Goal: Transaction & Acquisition: Obtain resource

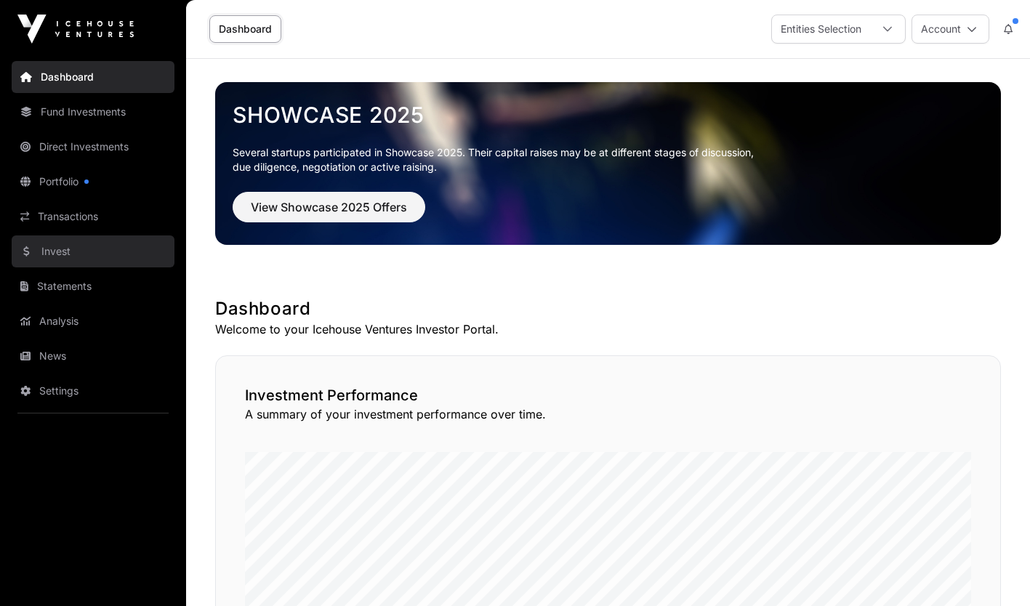
click at [81, 258] on link "Invest" at bounding box center [93, 251] width 163 height 32
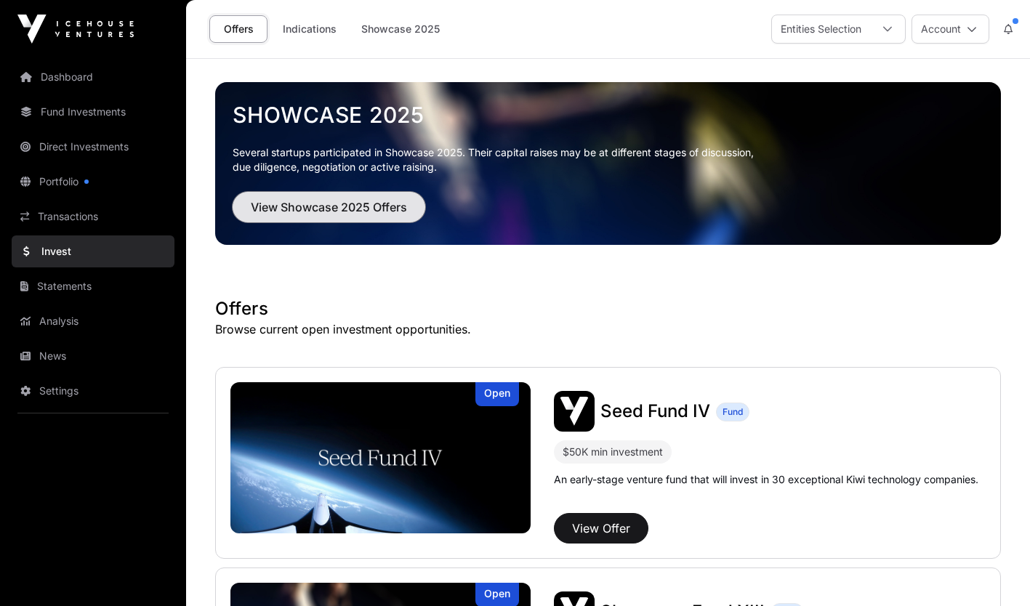
click at [356, 214] on span "View Showcase 2025 Offers" at bounding box center [329, 206] width 156 height 17
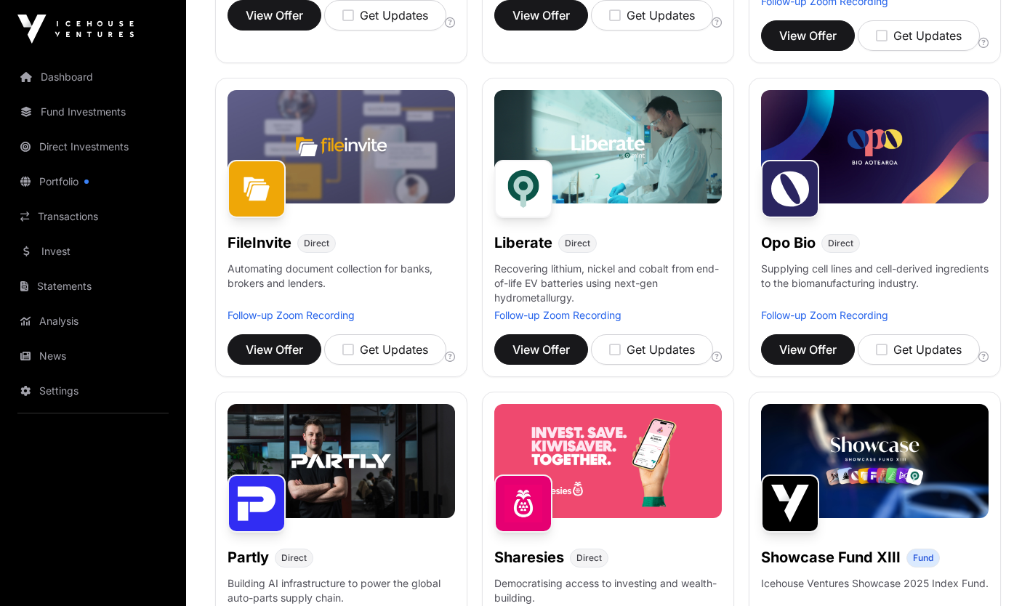
scroll to position [477, 0]
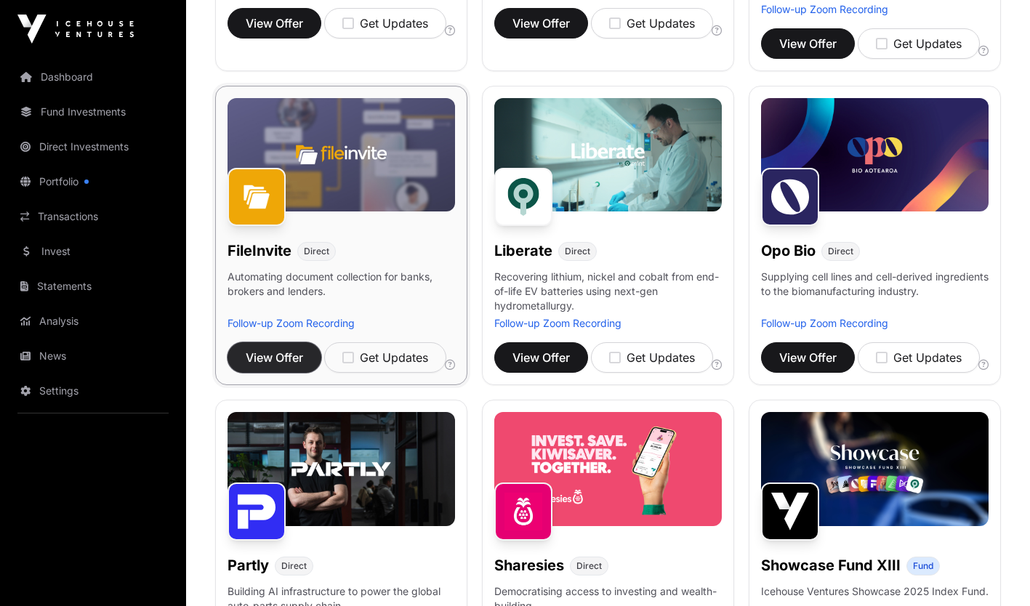
click at [275, 349] on span "View Offer" at bounding box center [274, 357] width 57 height 17
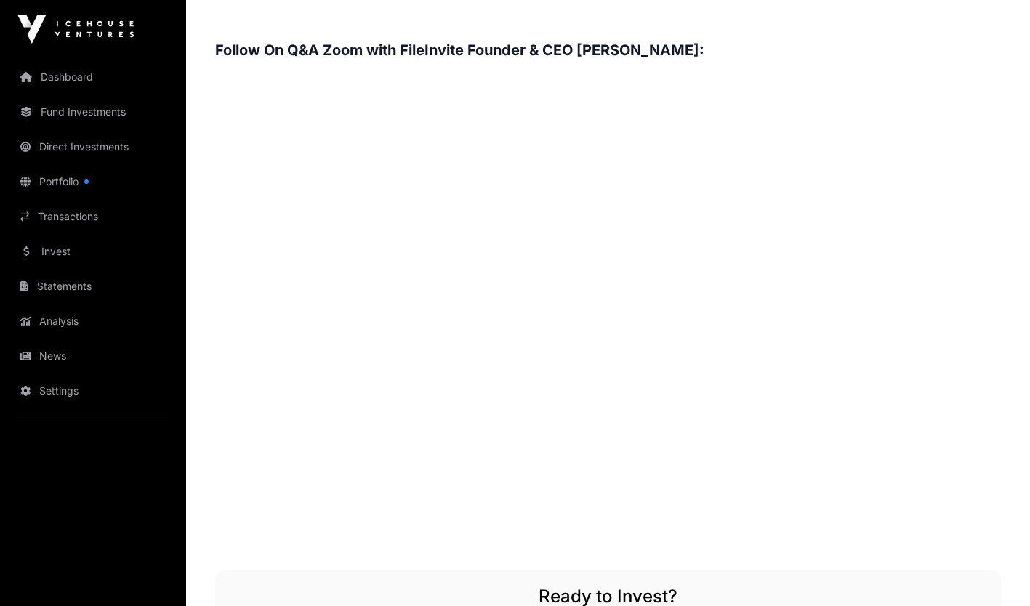
scroll to position [2077, 0]
